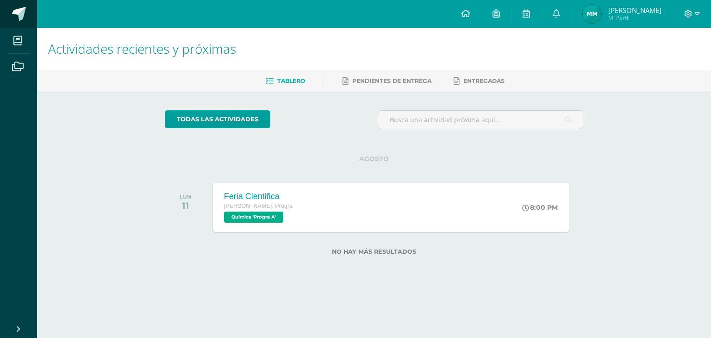
click at [28, 6] on link at bounding box center [18, 14] width 37 height 28
click at [562, 13] on span "2" at bounding box center [561, 17] width 10 height 10
click at [400, 29] on h1 "Actividades recientes y próximas" at bounding box center [374, 49] width 652 height 42
click at [21, 5] on link at bounding box center [18, 14] width 37 height 28
